Goal: Navigation & Orientation: Find specific page/section

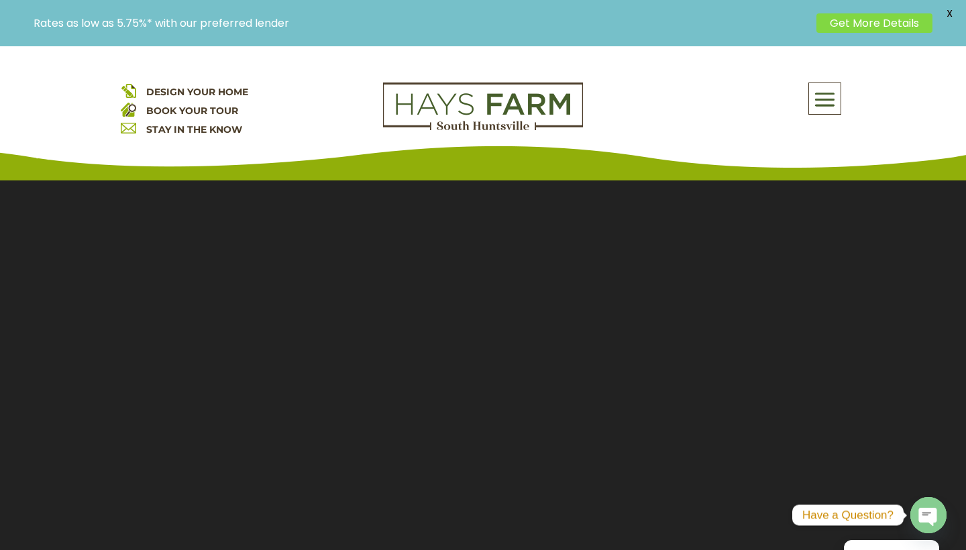
click at [817, 92] on span at bounding box center [825, 99] width 32 height 31
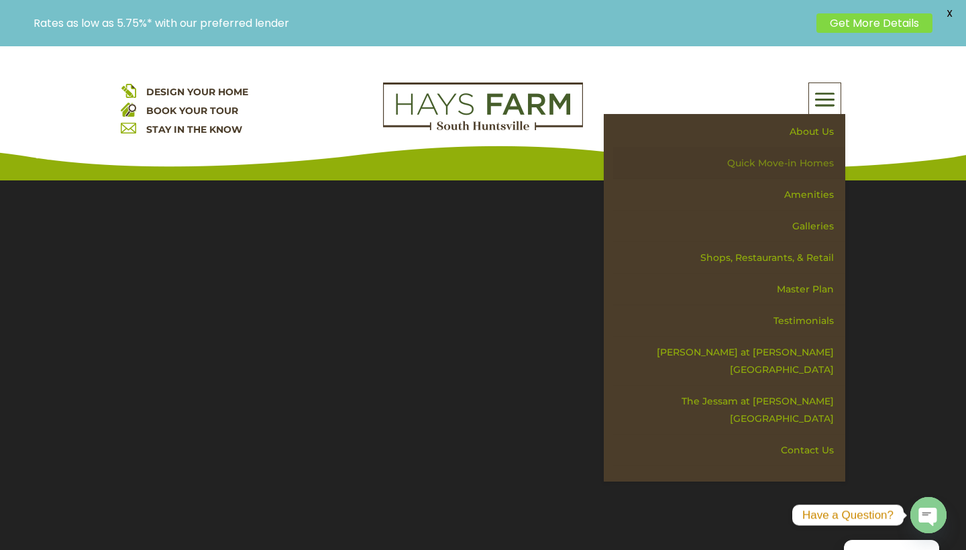
click at [802, 166] on link "Quick Move-in Homes" at bounding box center [729, 164] width 232 height 32
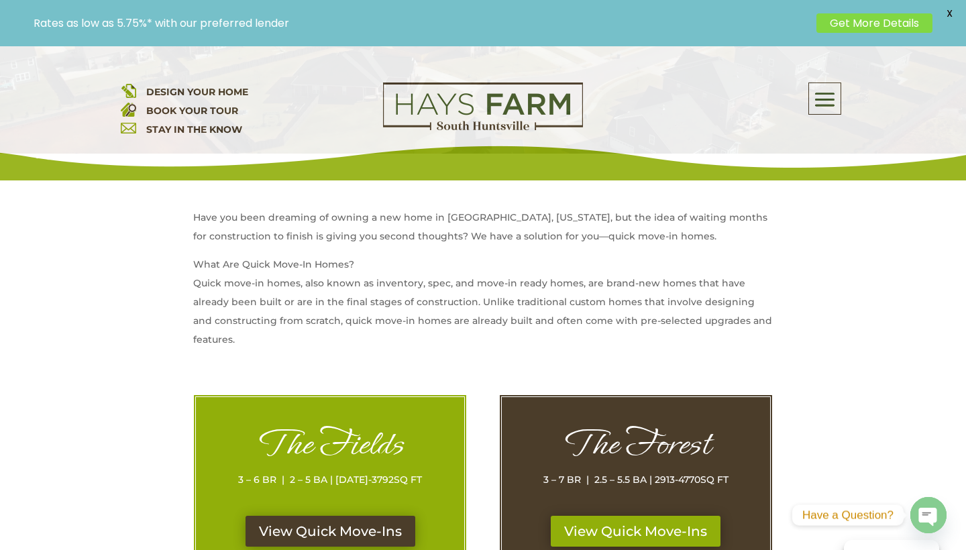
scroll to position [454, 0]
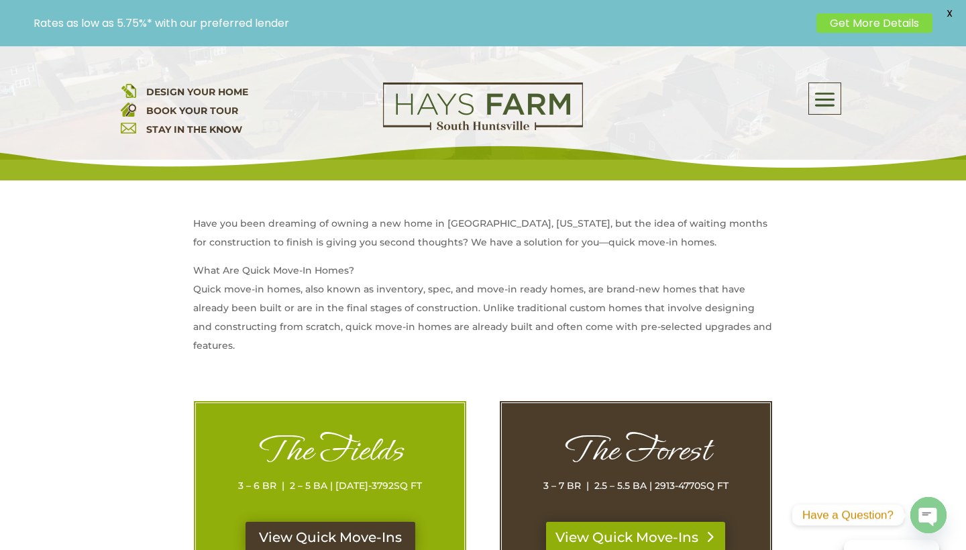
click at [627, 534] on link "View Quick Move-Ins" at bounding box center [635, 537] width 179 height 31
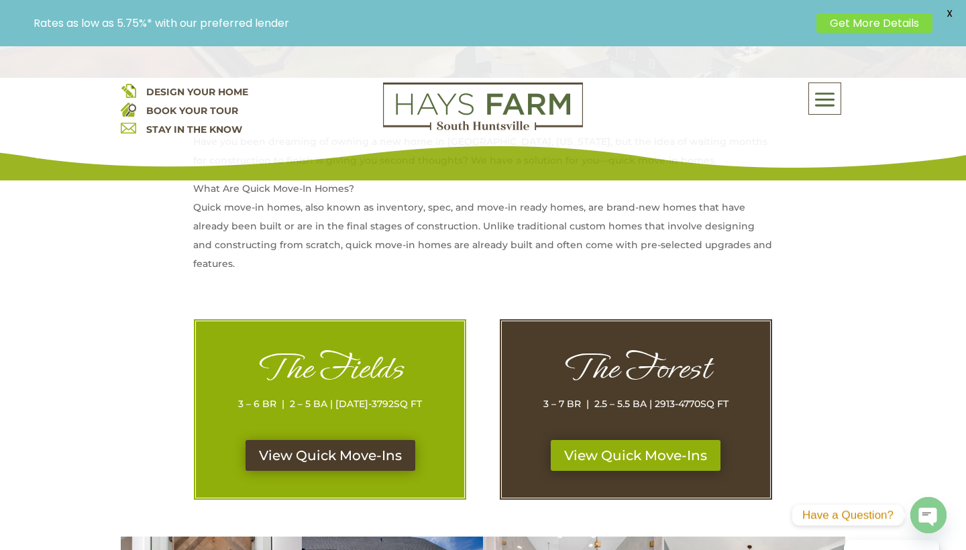
scroll to position [538, 0]
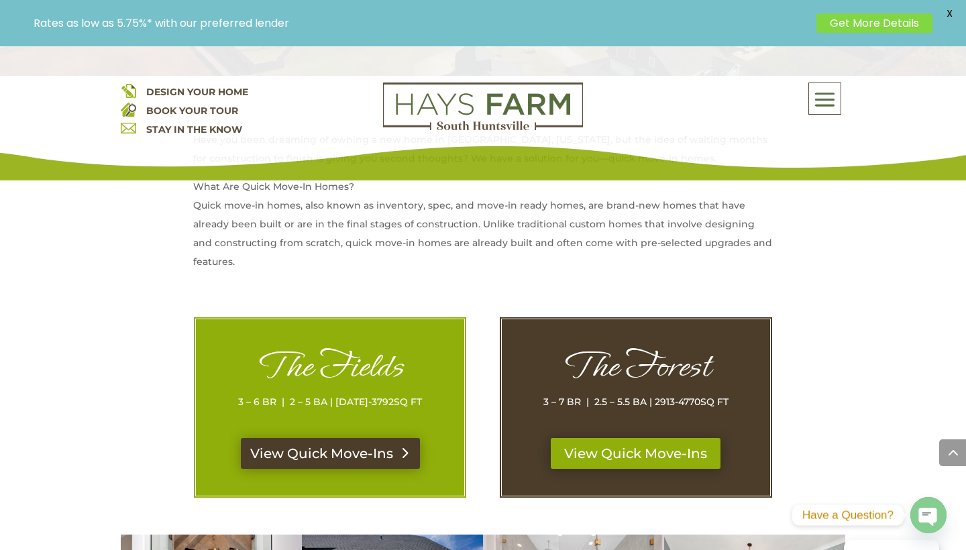
click at [339, 445] on link "View Quick Move-Ins" at bounding box center [330, 453] width 179 height 31
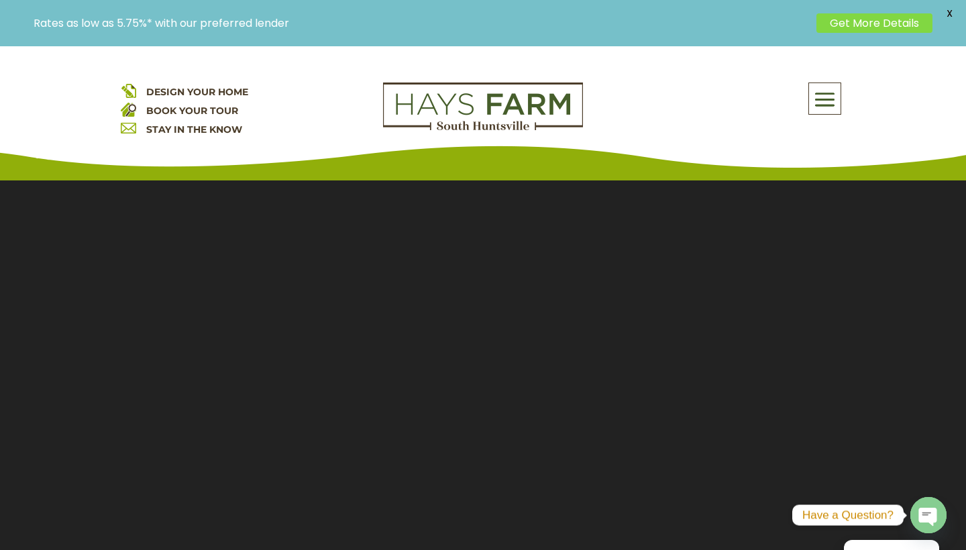
click at [828, 108] on span at bounding box center [825, 99] width 32 height 31
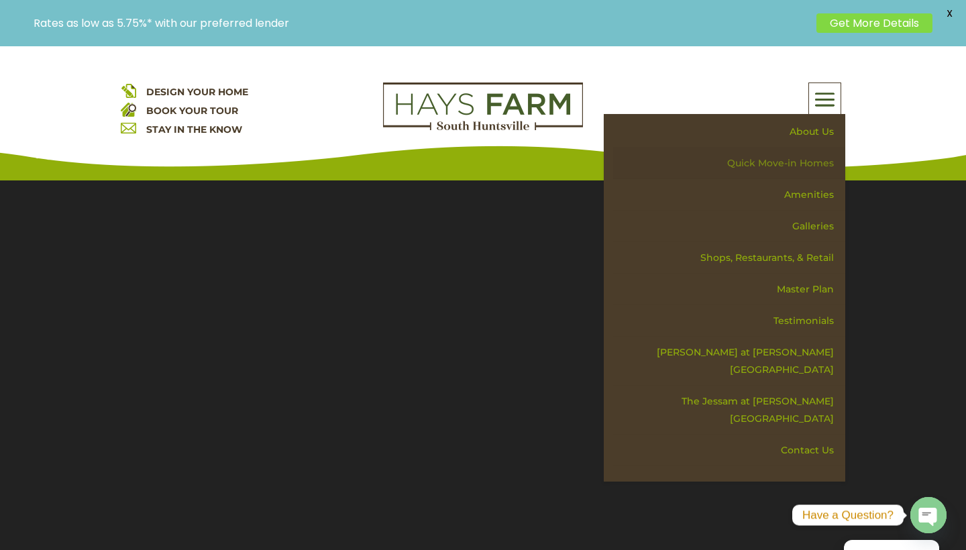
click at [804, 160] on link "Quick Move-in Homes" at bounding box center [729, 164] width 232 height 32
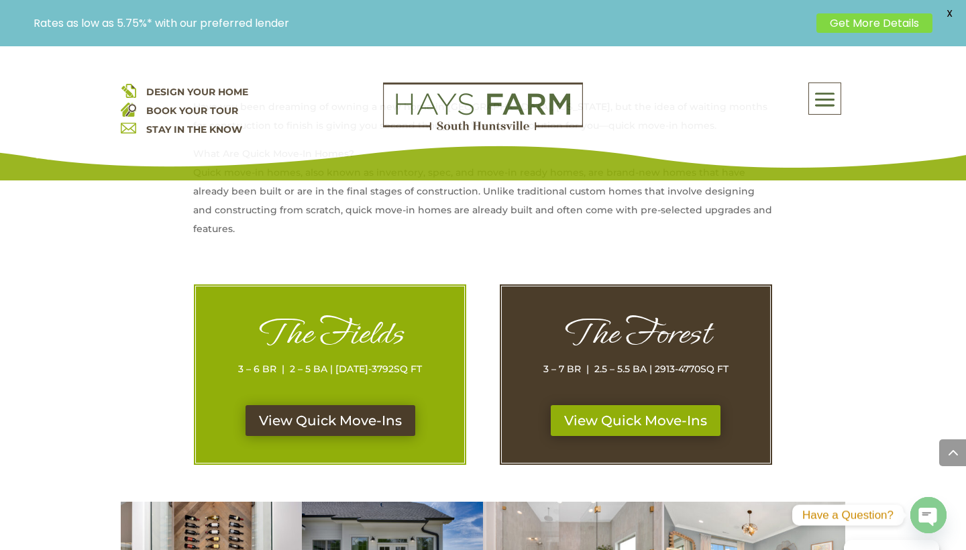
scroll to position [716, 0]
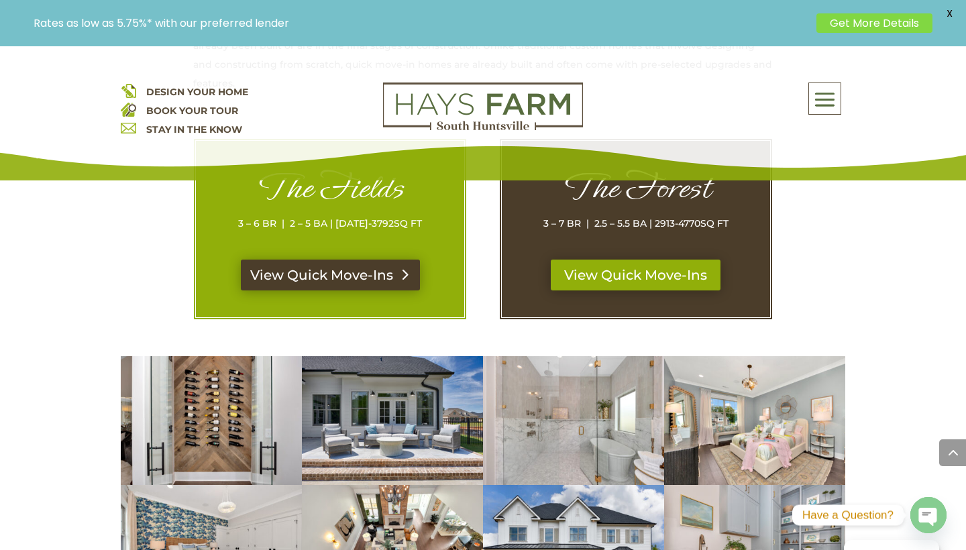
click at [333, 274] on link "View Quick Move-Ins" at bounding box center [330, 275] width 179 height 31
